Goal: Task Accomplishment & Management: Complete application form

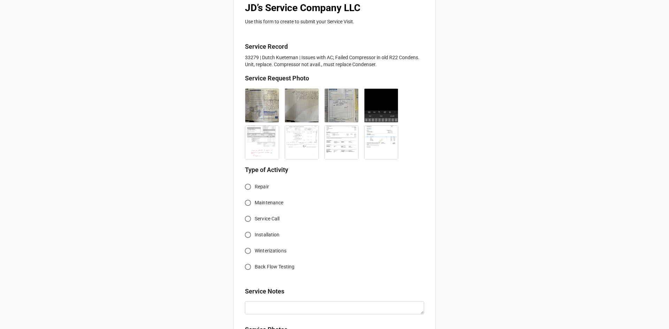
scroll to position [139, 0]
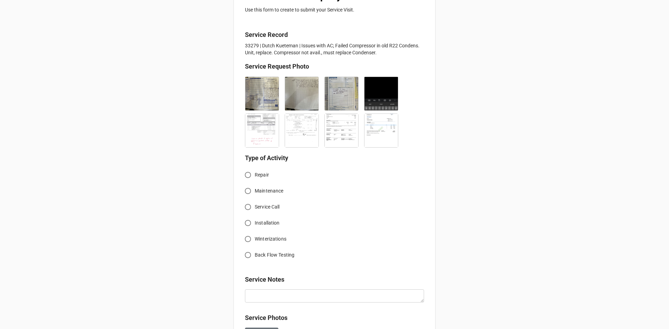
click at [248, 207] on input "Service Call" at bounding box center [248, 207] width 14 height 14
radio input "true"
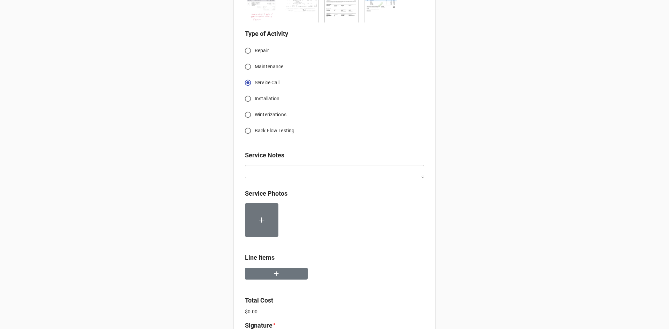
scroll to position [279, 0]
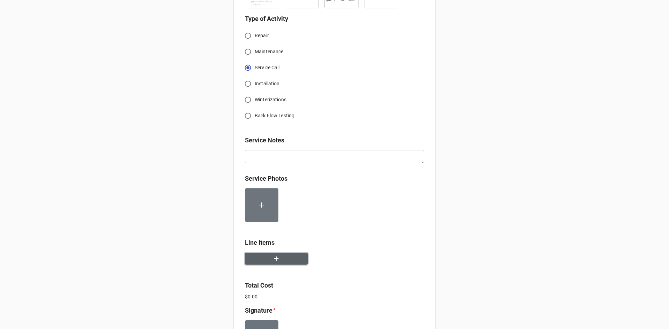
click at [273, 257] on icon "button" at bounding box center [277, 259] width 8 height 8
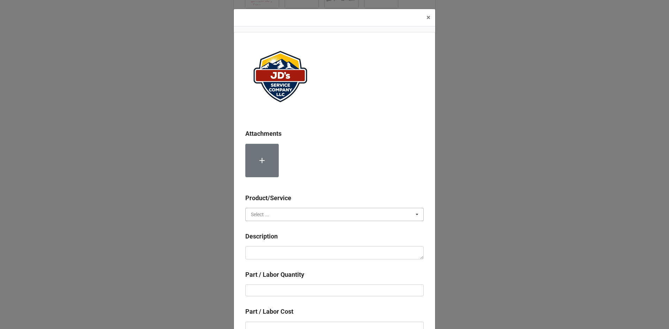
click at [266, 218] on input "text" at bounding box center [335, 214] width 178 height 13
click at [274, 230] on div "Services" at bounding box center [335, 227] width 178 height 13
click at [290, 251] on textarea at bounding box center [334, 252] width 178 height 13
paste textarea "Service Address: [STREET_ADDRESS] [STREET_ADDRESS][PERSON_NAME] Recovered refri…"
type textarea "x"
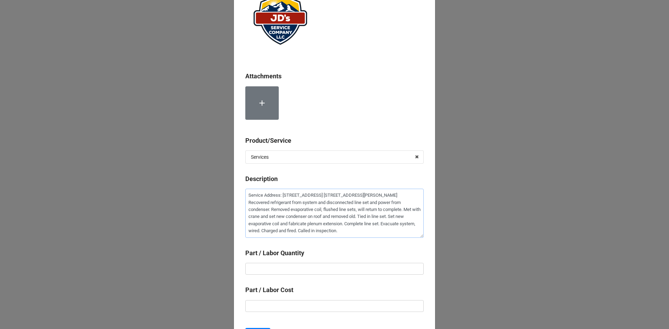
scroll to position [70, 0]
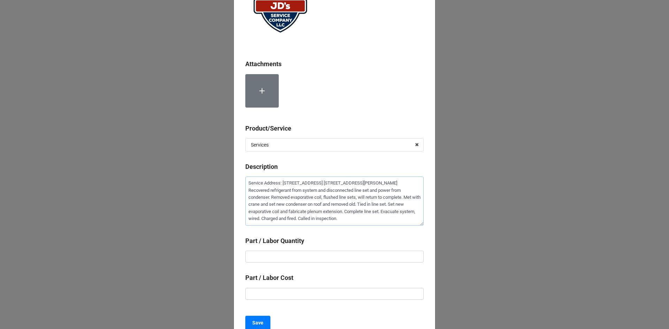
type textarea "Service Address: [STREET_ADDRESS] [STREET_ADDRESS][PERSON_NAME] Recovered refri…"
click at [303, 257] on input "text" at bounding box center [334, 257] width 178 height 12
click at [259, 324] on b "Save" at bounding box center [257, 323] width 11 height 7
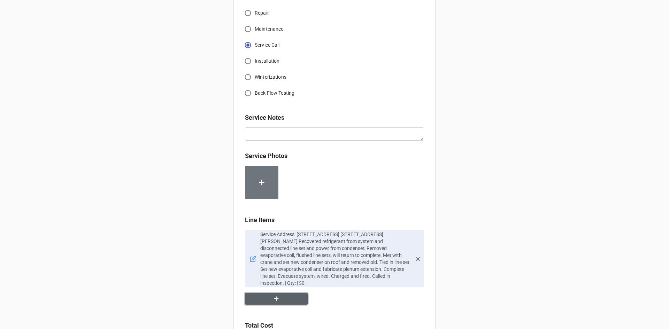
scroll to position [314, 0]
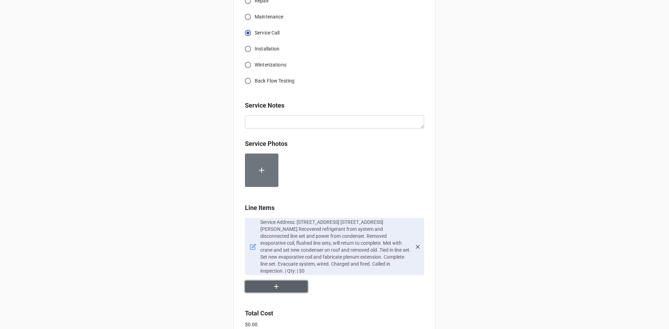
click at [267, 281] on button "button" at bounding box center [276, 287] width 63 height 12
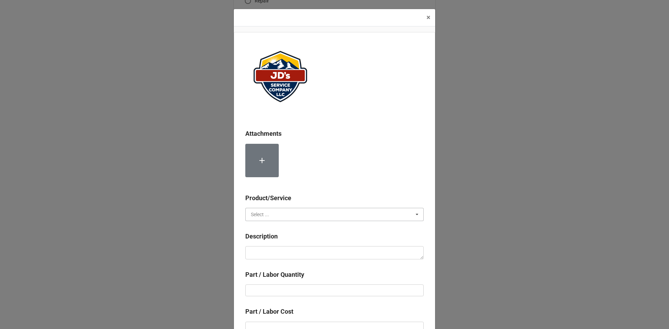
click at [274, 216] on input "text" at bounding box center [335, 214] width 178 height 13
click at [278, 230] on div "Services" at bounding box center [335, 227] width 178 height 13
click at [281, 250] on textarea at bounding box center [334, 252] width 178 height 13
type textarea "x"
type textarea "R"
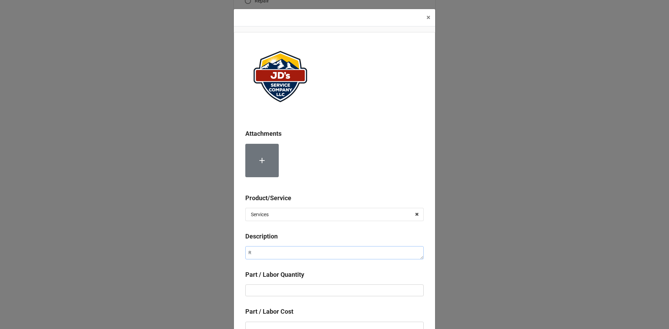
type textarea "x"
type textarea "Re"
type textarea "x"
type textarea "Rem"
type textarea "x"
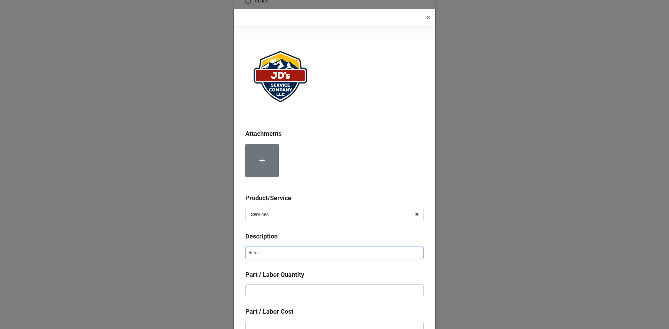
type textarea "Rema"
type textarea "x"
type textarea "Remai"
type textarea "x"
type textarea "Remain"
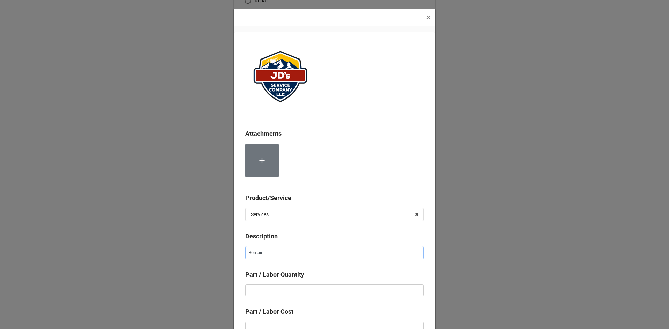
type textarea "x"
type textarea "Remaini"
type textarea "x"
type textarea "Remainin"
type textarea "x"
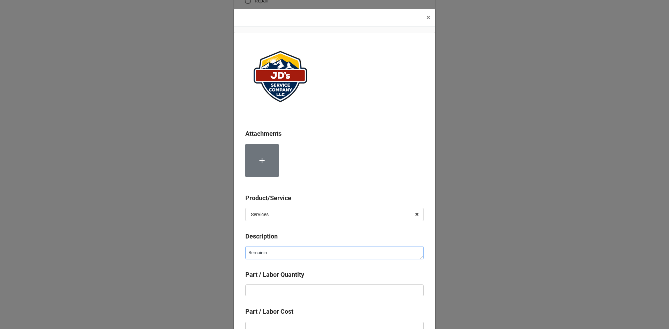
type textarea "Remaining"
type textarea "x"
type textarea "Remaining"
type textarea "x"
type textarea "Remaining E"
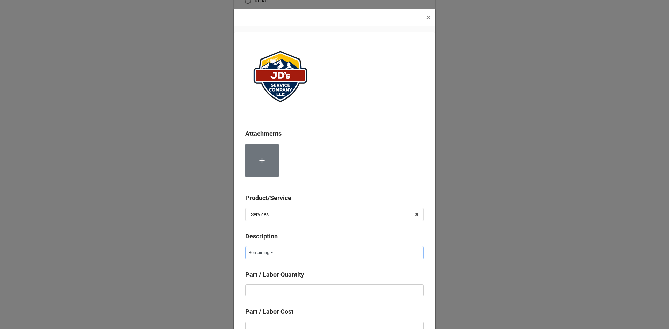
type textarea "x"
type textarea "Remaining Es"
type textarea "x"
type textarea "Remaining Est"
type textarea "x"
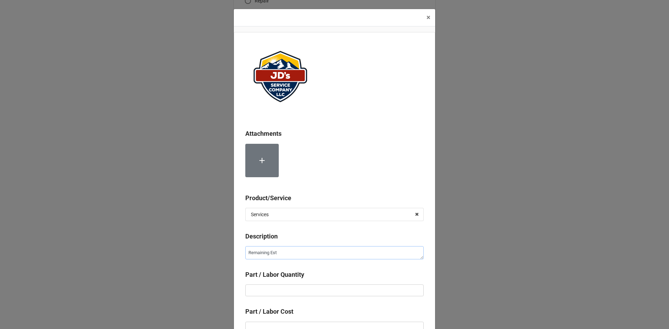
type textarea "Remaining Esti"
type textarea "x"
type textarea "Remaining Estia"
type textarea "x"
type textarea "Remaining Esti"
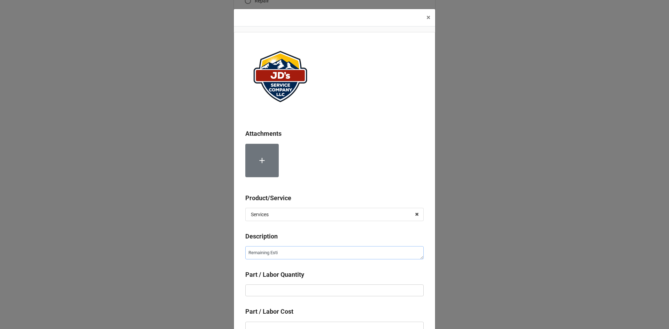
type textarea "x"
type textarea "Remaining Estim"
type textarea "x"
type textarea "Remaining Estima"
type textarea "x"
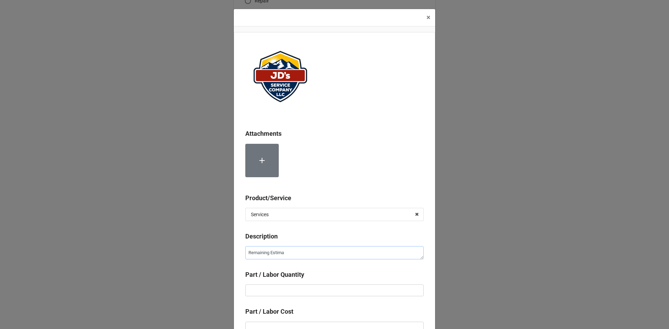
type textarea "Remaining Estimat"
type textarea "x"
type textarea "Remaining Estimate"
type textarea "x"
type textarea "Remaining Estimate"
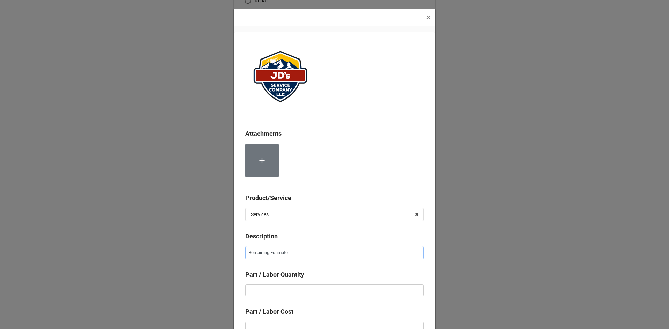
type textarea "x"
type textarea "Remaining Estimate B"
type textarea "x"
type textarea "Remaining Estimate [PERSON_NAME]"
type textarea "x"
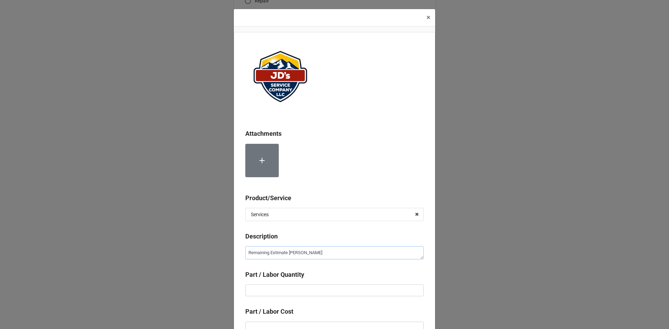
type textarea "Remaining Estimate [PERSON_NAME]"
type textarea "x"
type textarea "Remaining Estimate [PERSON_NAME]"
type textarea "x"
type textarea "Remaining Estimate [PERSON_NAME]"
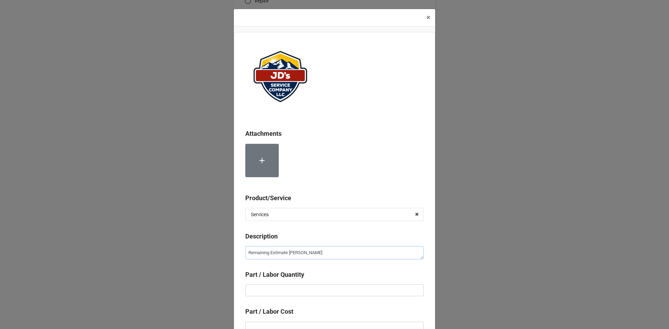
type textarea "x"
type textarea "Remaining Estimate Balanc"
type textarea "x"
type textarea "Remaining Estimate Balance"
type textarea "x"
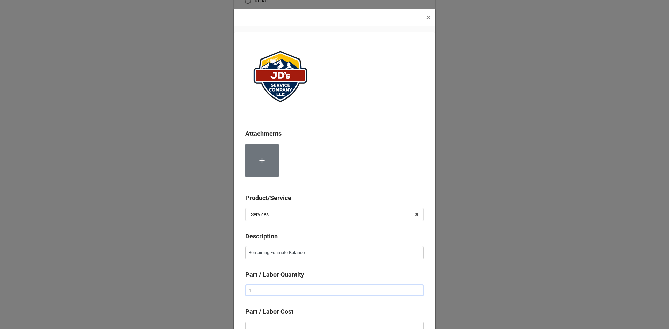
type input "1"
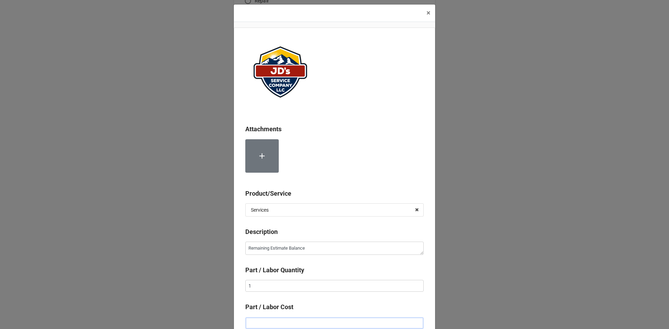
type textarea "x"
type input "$4.00"
type textarea "x"
type input "$40.00"
type textarea "x"
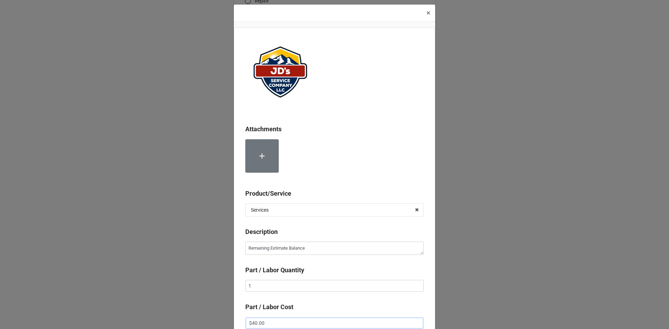
type input "$400.00"
type textarea "x"
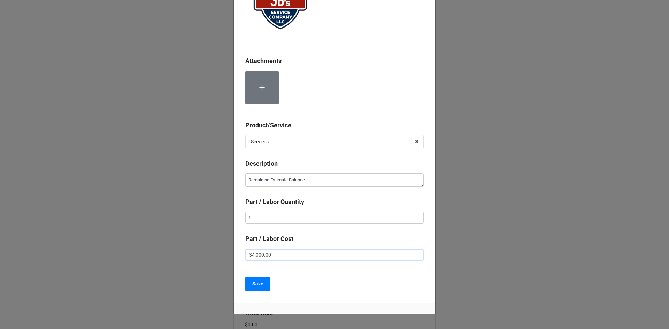
scroll to position [74, 0]
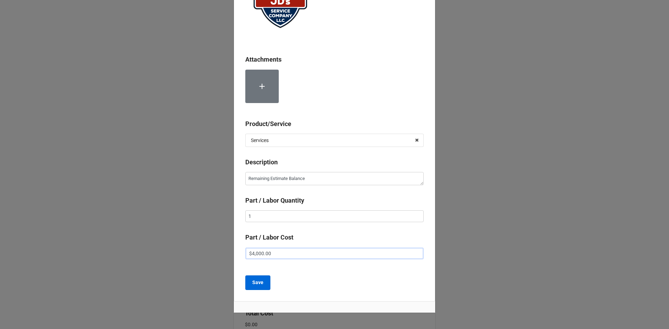
type input "$4,000.00"
click at [257, 284] on b "Save" at bounding box center [257, 282] width 11 height 7
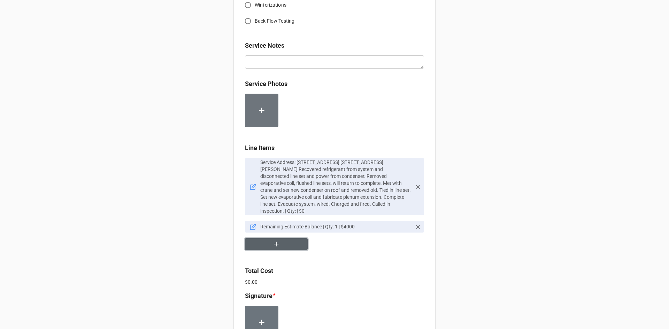
scroll to position [383, 0]
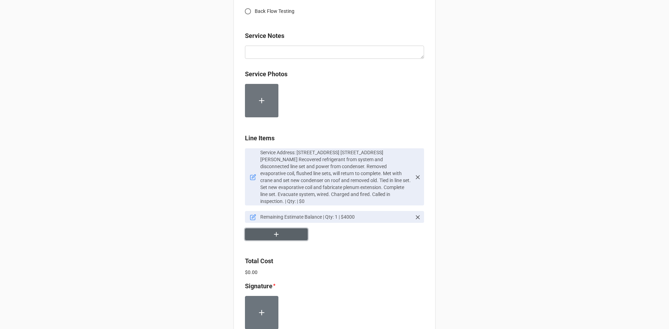
click at [276, 231] on icon "button" at bounding box center [277, 235] width 8 height 8
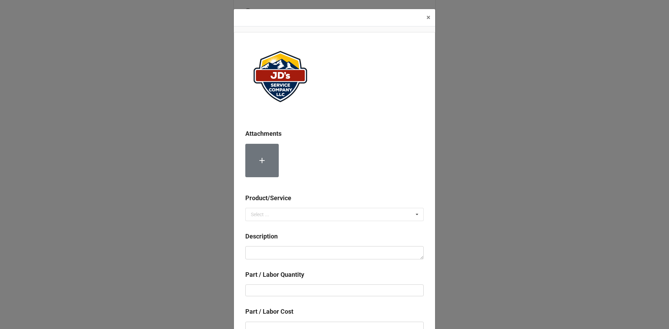
click at [272, 204] on b "Product/Service" at bounding box center [334, 199] width 178 height 12
click at [273, 214] on input "text" at bounding box center [335, 214] width 178 height 13
click at [276, 242] on span "Material Cost" at bounding box center [265, 241] width 29 height 6
click at [277, 255] on textarea at bounding box center [334, 252] width 178 height 13
type textarea "x"
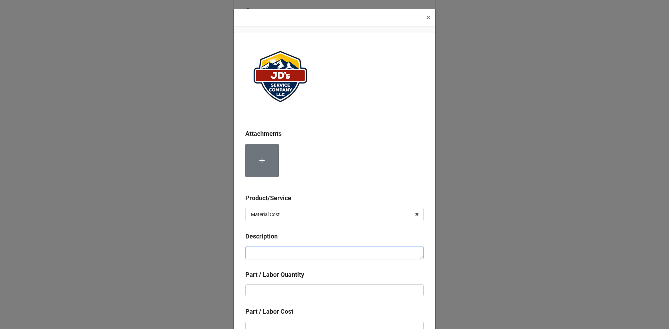
type textarea "P"
type textarea "x"
type textarea "Pe"
type textarea "x"
type textarea "Per"
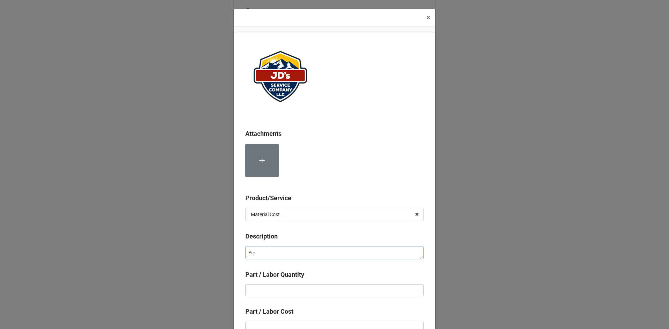
type textarea "x"
type textarea "Perm"
type textarea "x"
type textarea "Permi"
type textarea "x"
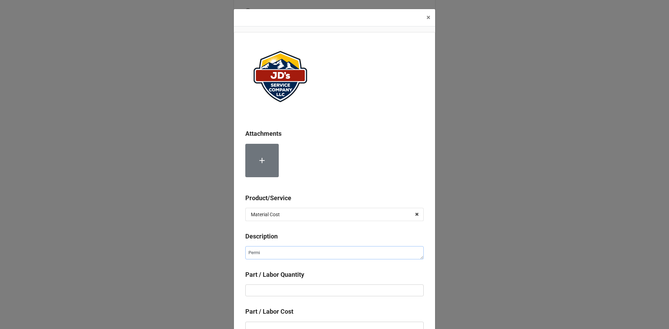
type textarea "Permit"
type textarea "x"
type textarea "Permit"
type textarea "x"
type textarea "Permit F"
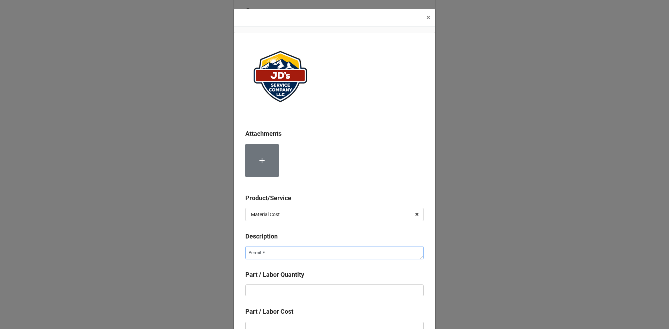
type textarea "x"
type textarea "Permit Fe"
type textarea "x"
type textarea "Permit Fee"
type textarea "x"
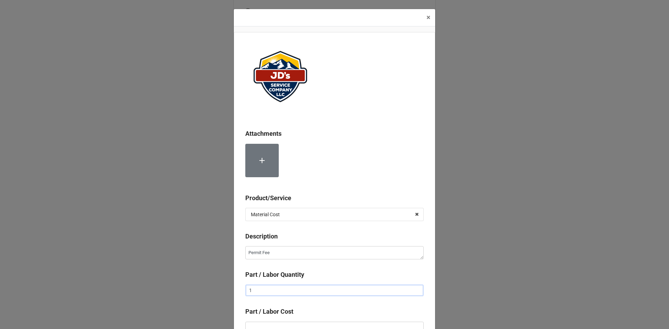
type input "1"
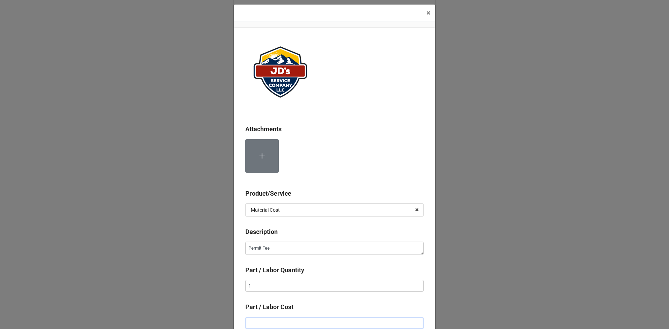
type textarea "x"
type input "$1.00"
type textarea "x"
type input "$15.00"
type textarea "x"
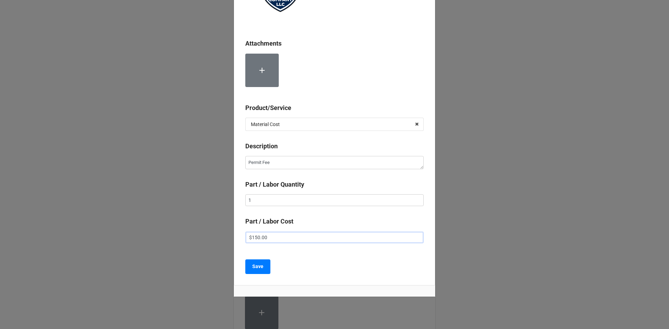
scroll to position [101, 0]
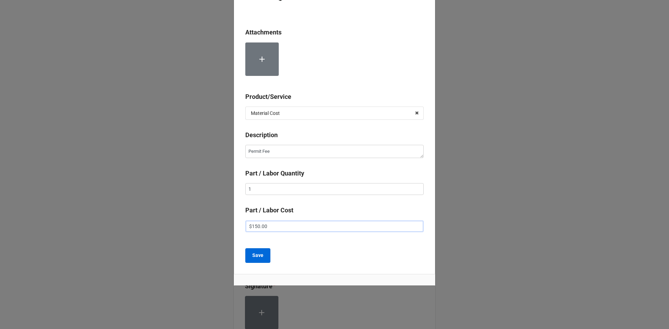
type input "$150.00"
click at [247, 259] on button "Save" at bounding box center [257, 256] width 25 height 15
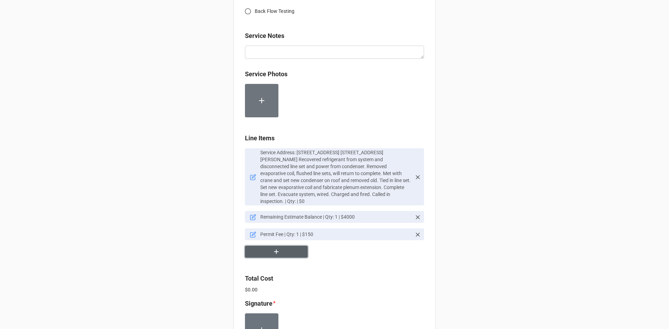
click at [289, 251] on button "button" at bounding box center [276, 252] width 63 height 12
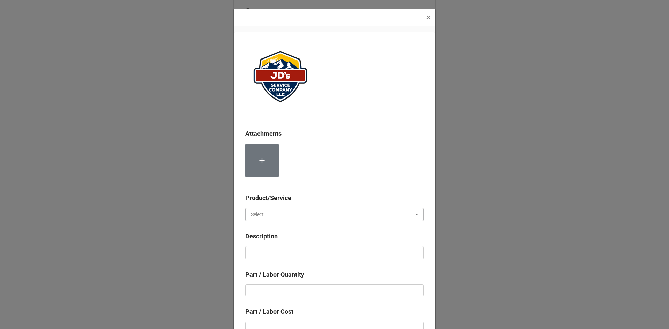
click at [285, 217] on input "text" at bounding box center [335, 214] width 178 height 13
click at [276, 239] on span "Material Cost" at bounding box center [265, 241] width 29 height 6
click at [278, 256] on textarea at bounding box center [334, 252] width 178 height 13
type textarea "x"
type textarea "R"
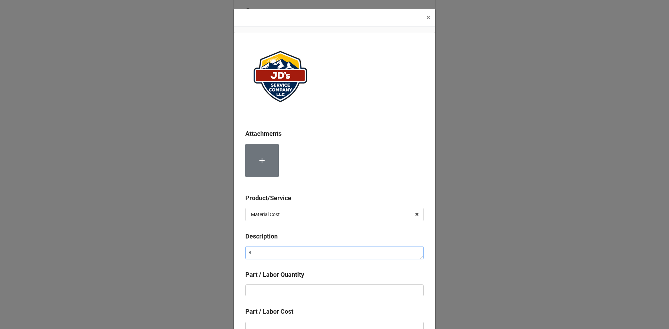
type textarea "x"
type textarea "Ro"
type textarea "x"
type textarea "Roa"
type textarea "x"
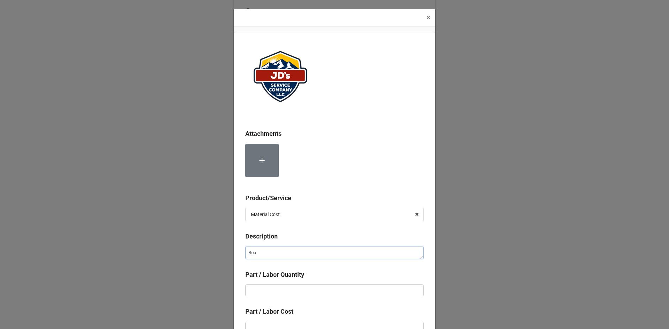
type textarea "Road"
type textarea "x"
type textarea "Road"
type textarea "x"
type textarea "Road L"
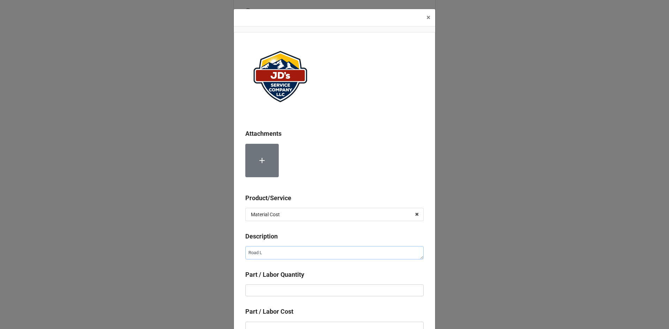
type textarea "x"
type textarea "Road"
type textarea "x"
type textarea "Road C"
type textarea "x"
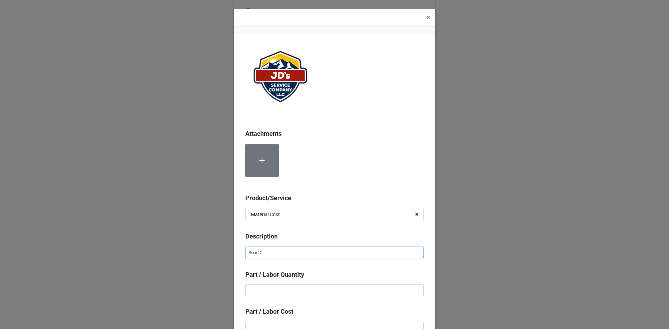
type textarea "Road Cl"
type textarea "x"
type textarea "Road Clo"
type textarea "x"
type textarea "Road Clos"
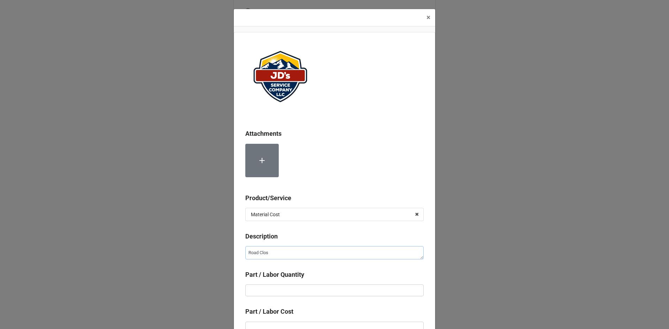
type textarea "x"
type textarea "Road Closu"
type textarea "x"
type textarea "Road Closur"
type textarea "x"
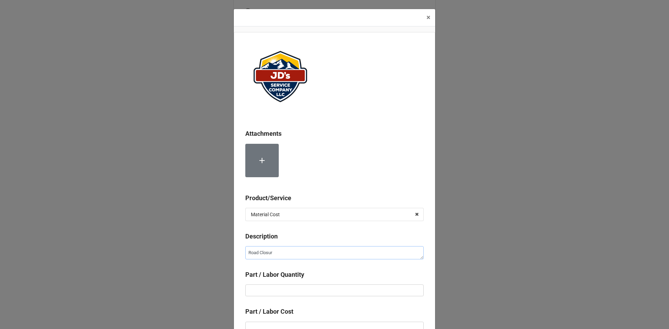
type textarea "Road Closure"
type textarea "x"
type textarea "Road Closure"
type textarea "x"
type textarea "Road Closure F"
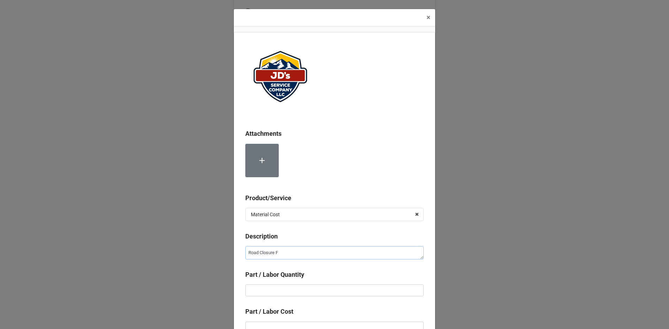
type textarea "x"
type textarea "Road Closure Fe"
type textarea "x"
type textarea "Road Closure Fee"
type textarea "x"
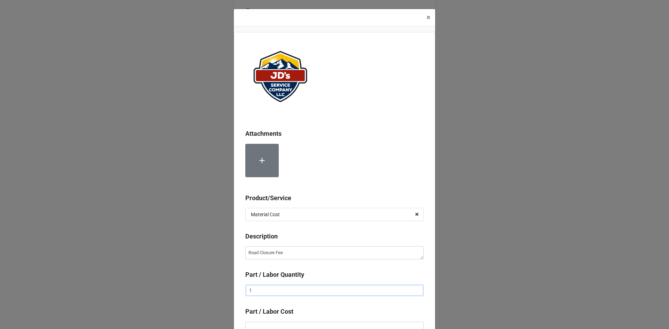
type input "1"
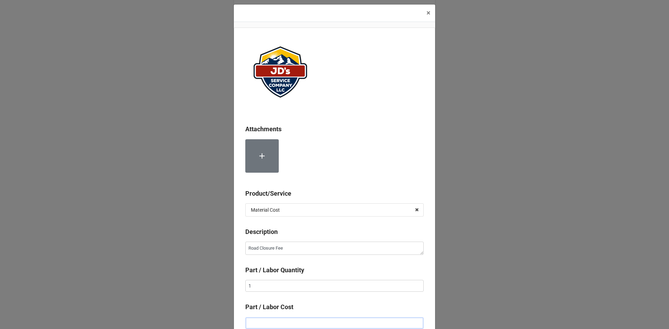
type textarea "x"
type input "$5.00"
type textarea "x"
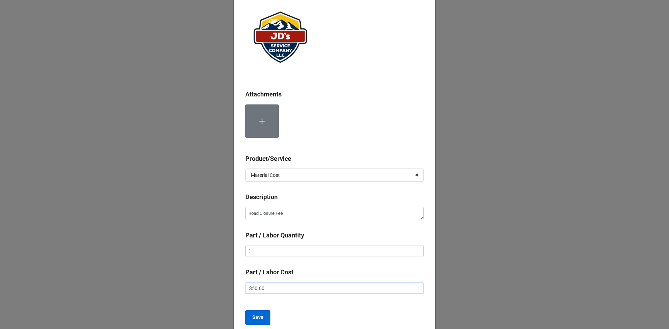
type input "$50.00"
click at [258, 318] on b "Save" at bounding box center [257, 317] width 11 height 7
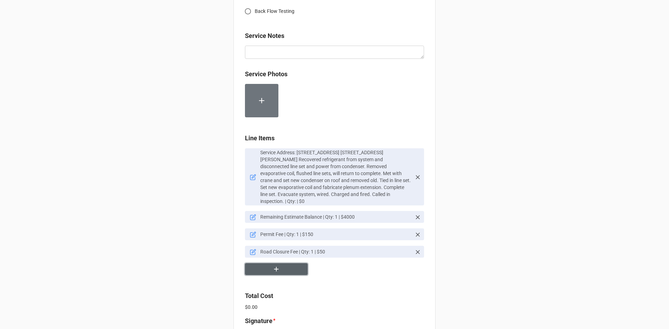
click at [275, 267] on icon "button" at bounding box center [276, 269] width 5 height 5
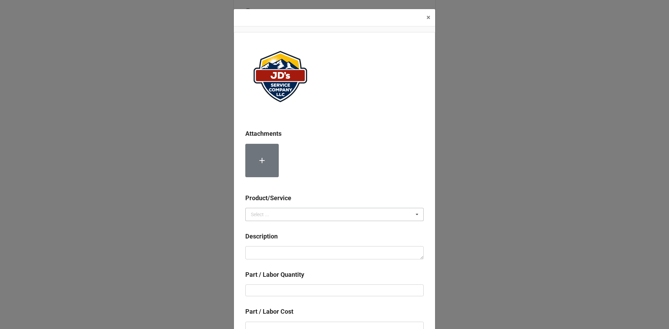
click at [264, 214] on div "Select ..." at bounding box center [260, 214] width 18 height 5
click at [272, 238] on span "Material Cost" at bounding box center [265, 241] width 29 height 6
click at [272, 254] on textarea at bounding box center [334, 252] width 178 height 13
type textarea "x"
type textarea "C"
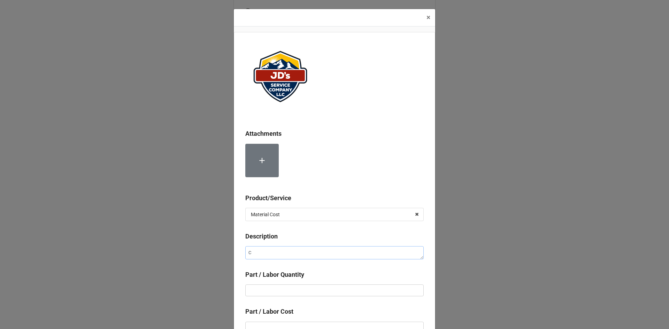
type textarea "x"
type textarea "Cr"
type textarea "x"
type textarea "Cra"
type textarea "x"
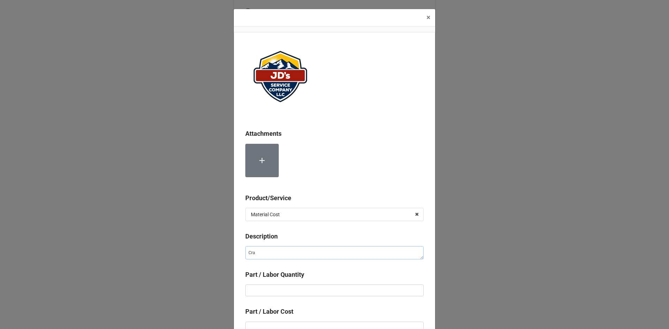
type textarea "Cran"
type textarea "x"
type textarea "Crane"
type textarea "x"
type textarea "Crane"
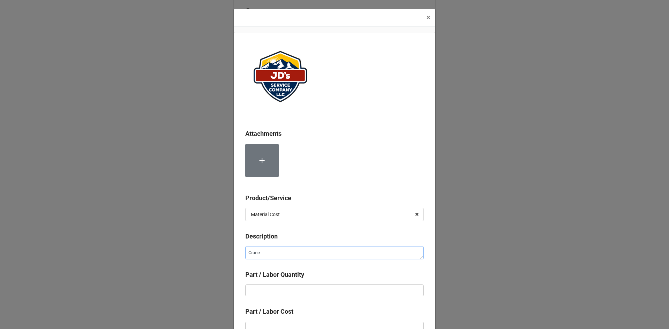
type textarea "x"
type textarea "Crane C"
type textarea "x"
type textarea "Crane Ch"
type textarea "x"
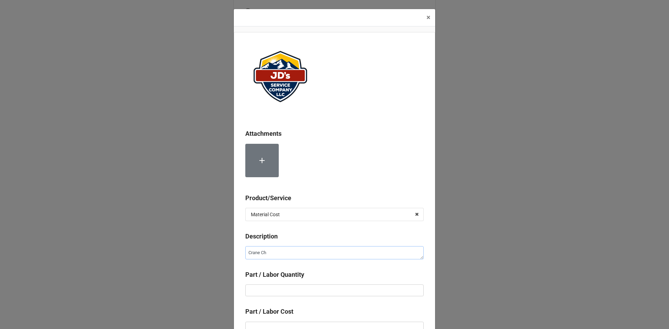
type textarea "Crane Cha"
type textarea "x"
type textarea "[PERSON_NAME]"
type textarea "x"
type textarea "Crane Charg"
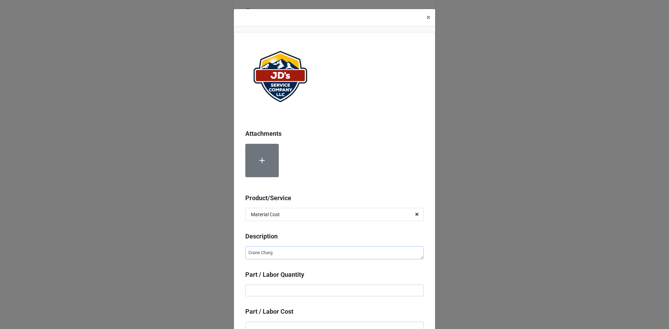
type textarea "x"
type textarea "Crane Charge"
type textarea "x"
type textarea "Crane Charge"
type textarea "x"
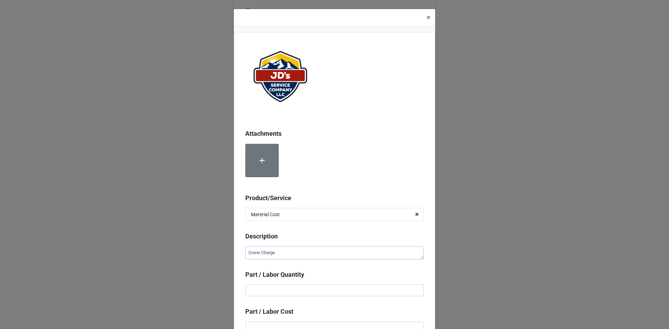
type textarea "Crane Charge -"
type textarea "x"
type textarea "Crane Charge -"
type textarea "x"
type textarea "Crane Charge - A"
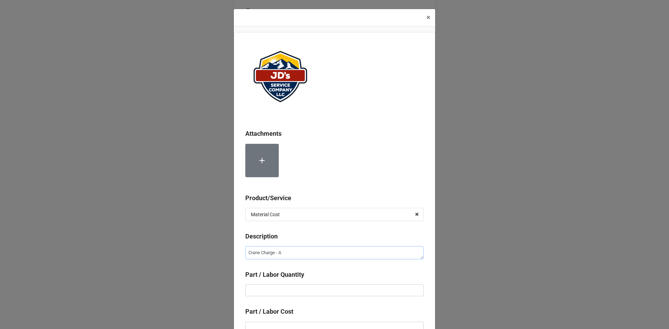
type textarea "x"
type textarea "Crane Charge - Ad"
type textarea "x"
type textarea "Crane Charge - Add"
type textarea "x"
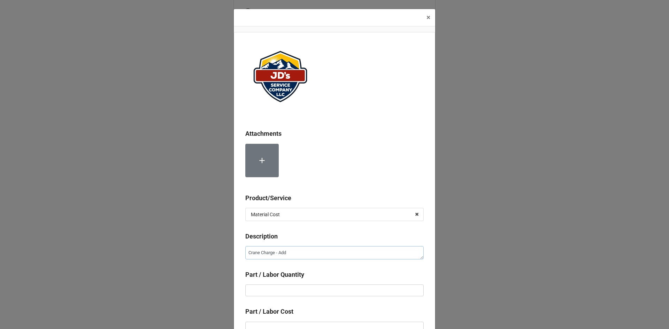
type textarea "Crane Charge - Addi"
type textarea "x"
type textarea "Crane Charge - Addit"
type textarea "x"
type textarea "Crane Charge - [PERSON_NAME]"
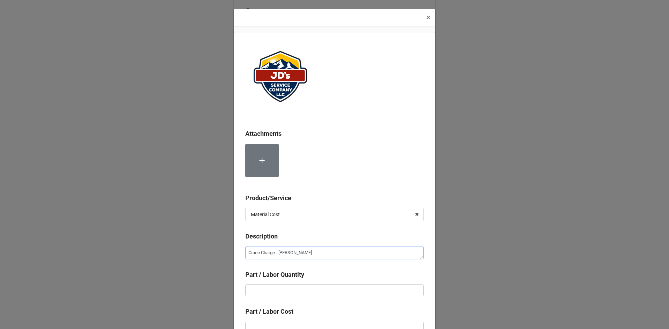
type textarea "x"
type textarea "Crane Charge - Additio"
type textarea "x"
type textarea "Crane Charge - Addition"
type textarea "x"
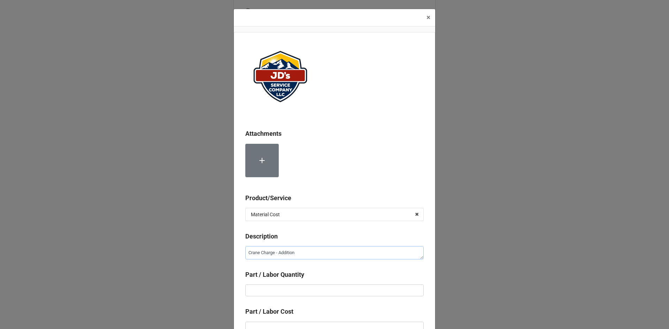
type textarea "Crane Charge - Additiona"
type textarea "x"
type textarea "Crane Charge - Additional"
type textarea "x"
type input "1"
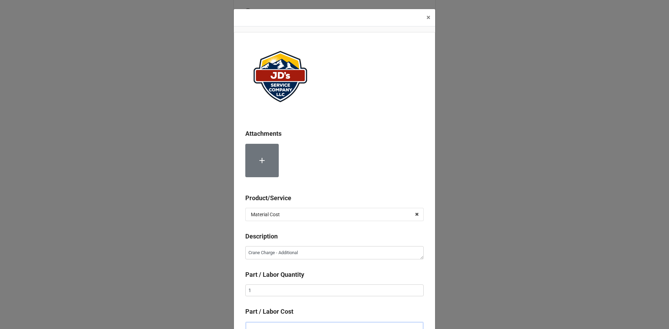
scroll to position [5, 0]
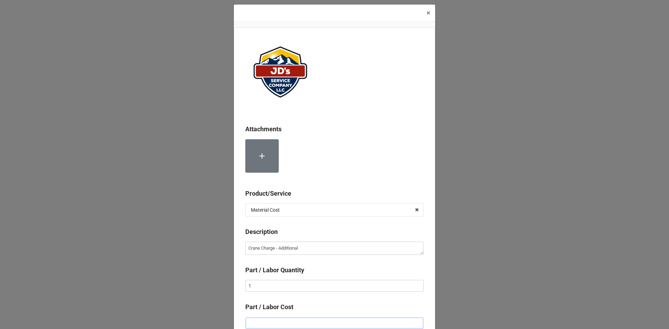
type textarea "x"
type input "$5.00"
type textarea "x"
type input "$50.00"
type textarea "x"
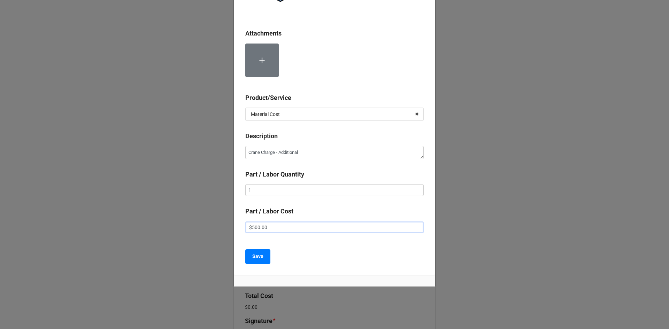
scroll to position [101, 0]
type input "$500.00"
click at [260, 260] on button "Save" at bounding box center [257, 256] width 25 height 15
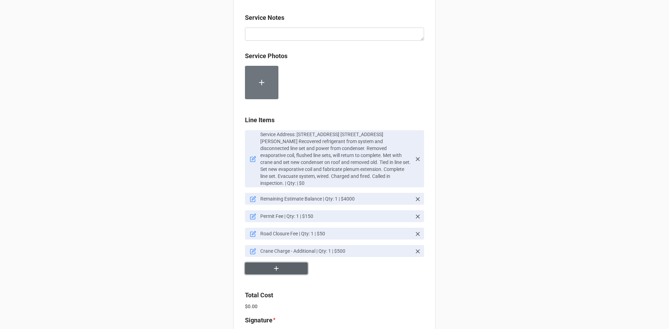
scroll to position [418, 0]
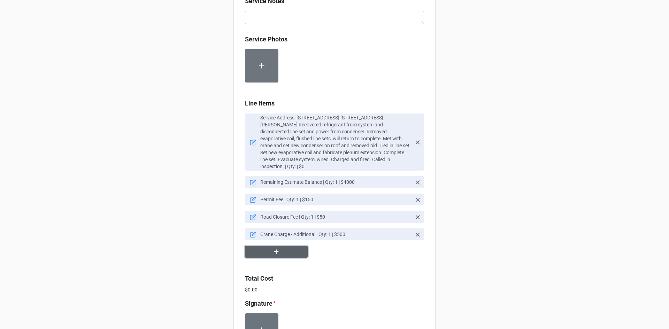
click at [281, 246] on button "button" at bounding box center [276, 252] width 63 height 12
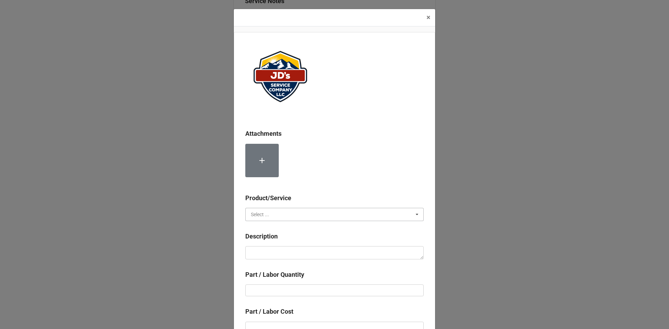
click at [276, 211] on input "text" at bounding box center [335, 214] width 178 height 13
click at [276, 239] on span "Material Cost" at bounding box center [265, 241] width 29 height 6
click at [276, 253] on textarea at bounding box center [334, 252] width 178 height 13
type textarea "x"
type textarea "I"
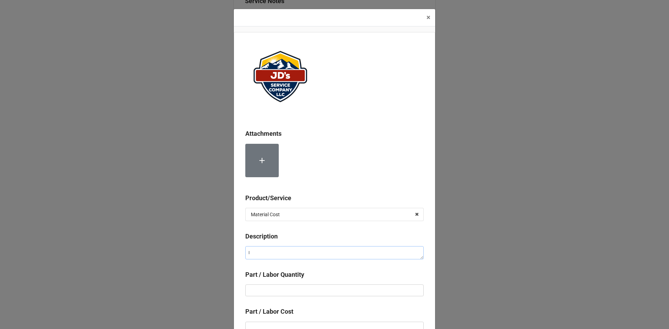
type textarea "x"
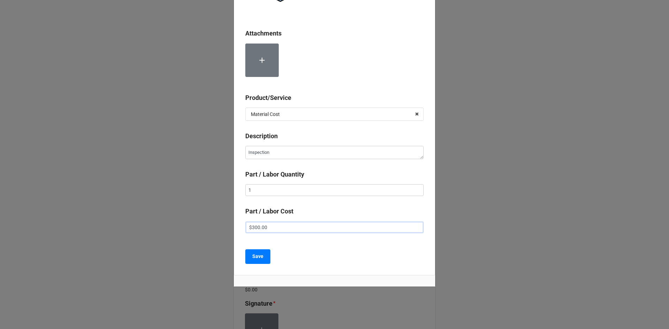
scroll to position [101, 0]
click at [256, 258] on b "Save" at bounding box center [257, 255] width 11 height 7
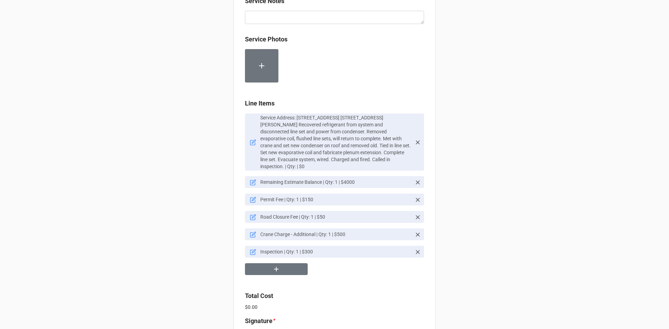
click at [252, 249] on icon at bounding box center [253, 252] width 6 height 6
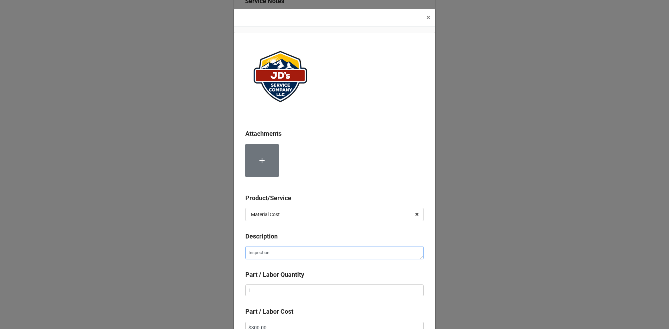
click at [287, 254] on textarea "Inspection" at bounding box center [334, 252] width 178 height 13
drag, startPoint x: 277, startPoint y: 253, endPoint x: 245, endPoint y: 254, distance: 32.4
click at [245, 254] on textarea "Inspection" at bounding box center [334, 252] width 178 height 13
paste textarea "Window for [DATE] (2 hour)"
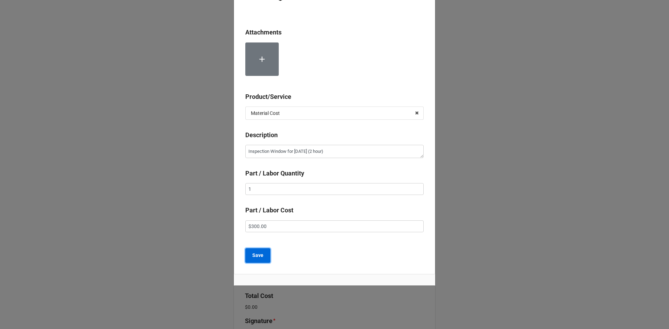
click at [254, 254] on b "Save" at bounding box center [257, 255] width 11 height 7
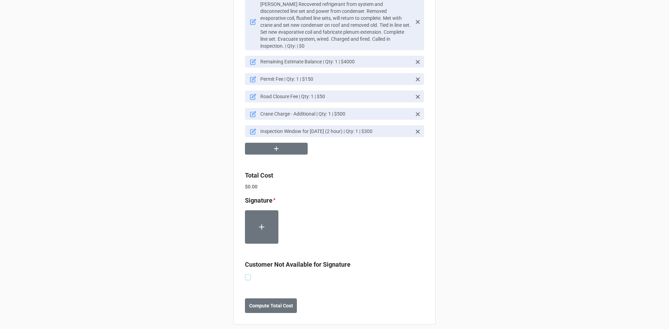
drag, startPoint x: 246, startPoint y: 272, endPoint x: 252, endPoint y: 277, distance: 8.1
click at [246, 275] on label at bounding box center [248, 275] width 6 height 0
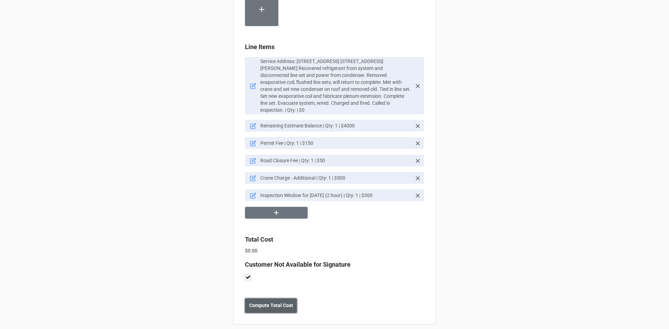
click at [273, 302] on b "Compute Total Cost" at bounding box center [271, 305] width 44 height 7
click at [258, 305] on button "Save" at bounding box center [257, 306] width 25 height 15
